Goal: Task Accomplishment & Management: Complete application form

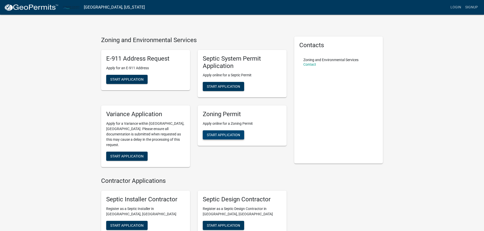
click at [224, 135] on span "Start Application" at bounding box center [223, 135] width 33 height 4
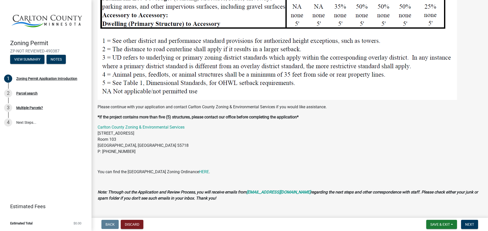
scroll to position [639, 0]
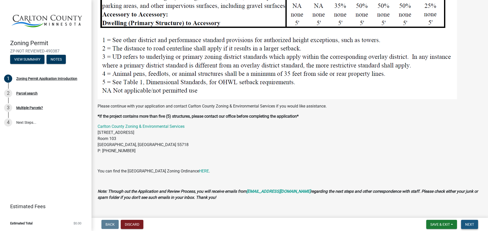
click at [467, 225] on span "Next" at bounding box center [469, 225] width 9 height 4
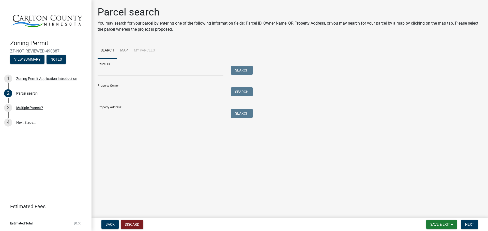
click at [108, 114] on input "Property Address:" at bounding box center [161, 114] width 126 height 10
type input "2990 elm"
click at [246, 114] on button "Search" at bounding box center [242, 113] width 22 height 9
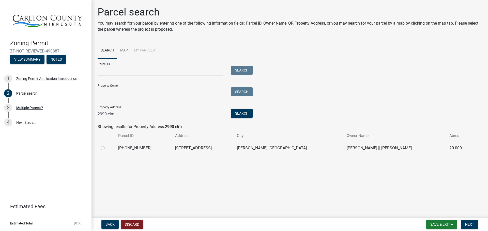
click at [107, 145] on label at bounding box center [107, 145] width 0 height 0
click at [107, 149] on input "radio" at bounding box center [108, 146] width 3 height 3
radio input "true"
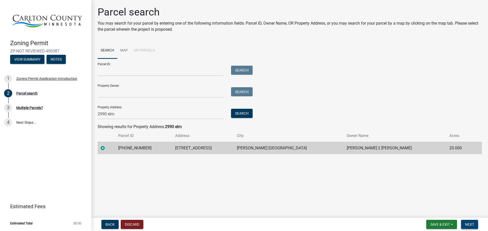
click at [468, 225] on span "Next" at bounding box center [469, 225] width 9 height 4
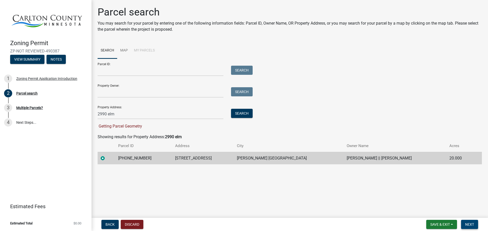
click at [471, 225] on span "Next" at bounding box center [469, 225] width 9 height 4
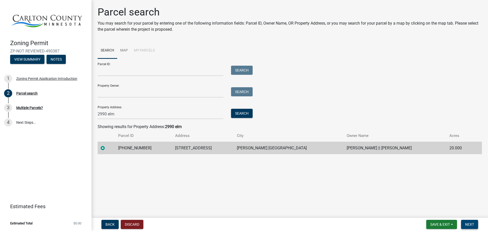
click at [474, 222] on button "Next" at bounding box center [469, 224] width 17 height 9
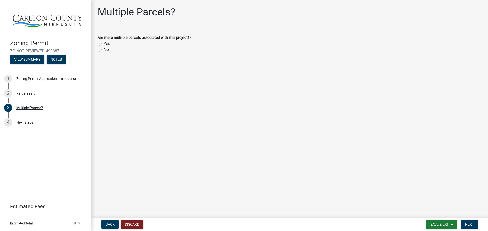
click at [104, 49] on label "No" at bounding box center [106, 50] width 5 height 6
click at [104, 49] on input "No" at bounding box center [105, 48] width 3 height 3
radio input "true"
click at [472, 222] on button "Next" at bounding box center [469, 224] width 17 height 9
